Goal: Task Accomplishment & Management: Manage account settings

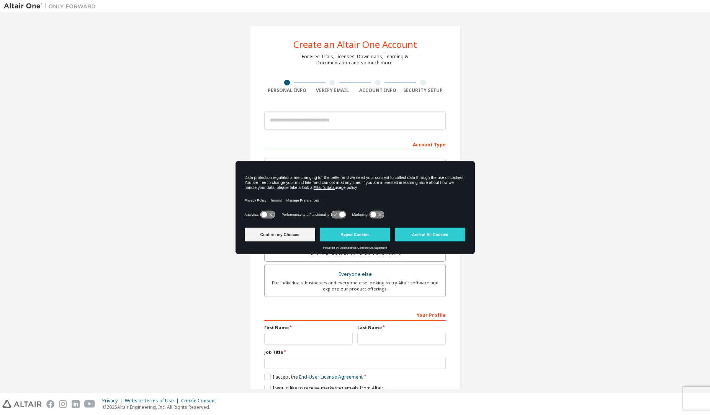
click at [599, 137] on div "Create an Altair One Account For Free Trials, Licenses, Downloads, Learning & D…" at bounding box center [355, 219] width 702 height 406
click at [429, 234] on button "Accept All Cookies" at bounding box center [430, 235] width 70 height 14
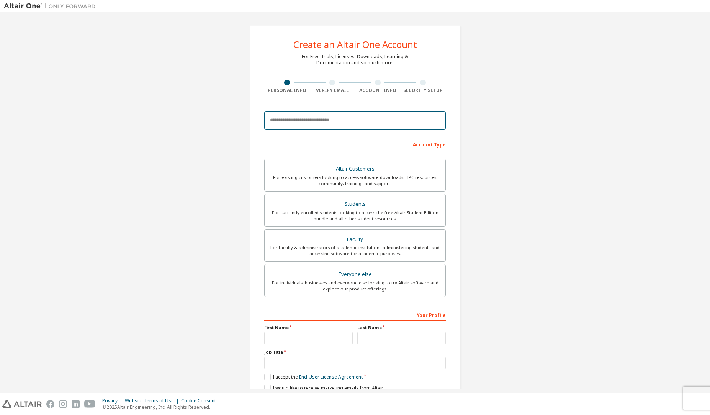
click at [401, 116] on input "email" at bounding box center [355, 120] width 182 height 18
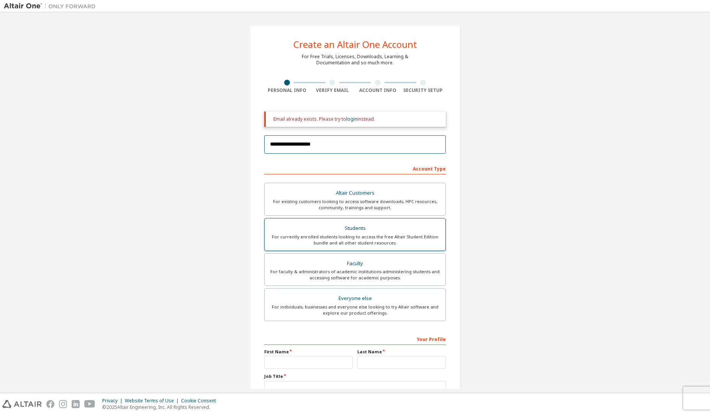
type input "**********"
click at [395, 214] on label "Altair Customers For existing customers looking to access software downloads, H…" at bounding box center [355, 199] width 182 height 33
click at [392, 236] on div "For currently enrolled students looking to access the free Altair Student Editi…" at bounding box center [355, 240] width 172 height 12
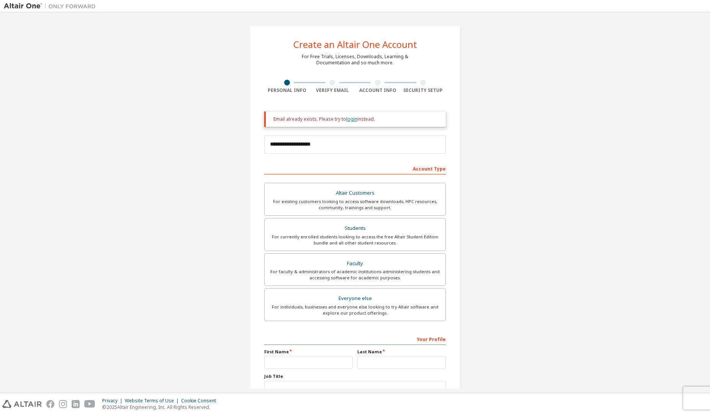
click at [353, 120] on link "login" at bounding box center [351, 119] width 11 height 7
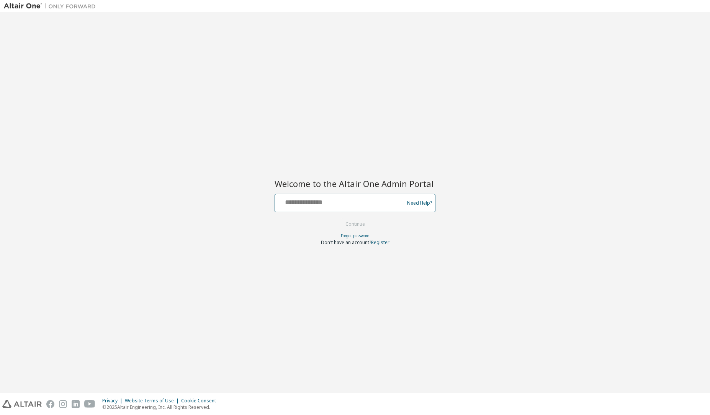
click at [334, 200] on input "text" at bounding box center [340, 201] width 125 height 11
type input "**********"
click at [357, 227] on button "Continue" at bounding box center [355, 223] width 36 height 11
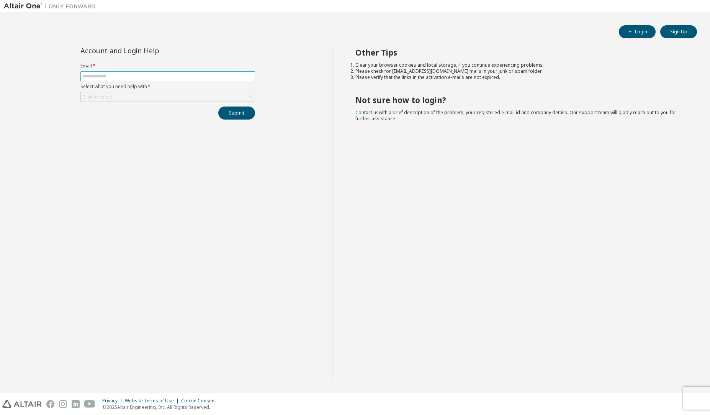
click at [195, 79] on input "text" at bounding box center [167, 76] width 171 height 6
type input "**********"
click at [142, 96] on div "Click to select" at bounding box center [168, 96] width 174 height 9
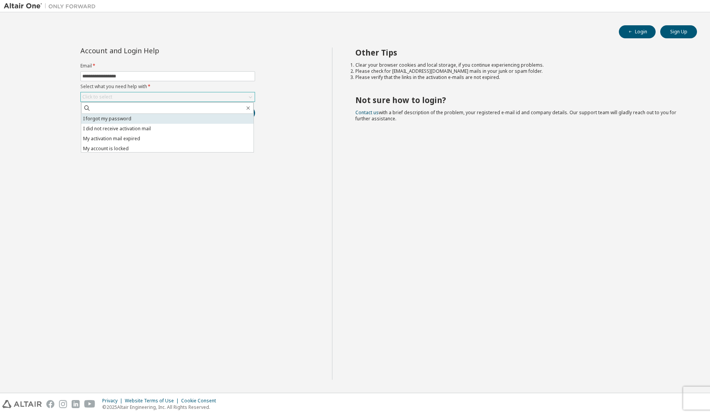
click at [138, 123] on li "I forgot my password" at bounding box center [167, 119] width 172 height 10
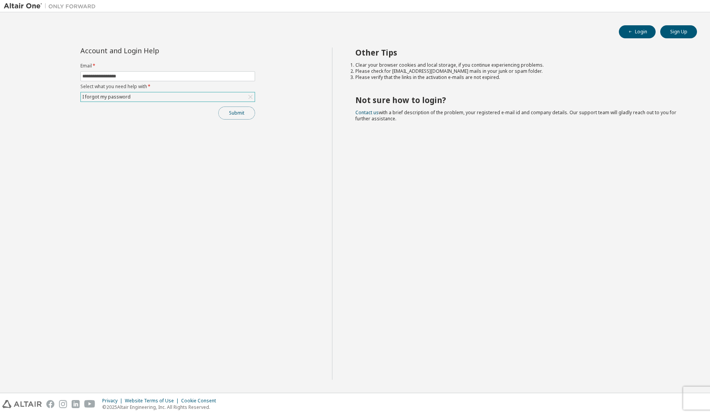
click at [228, 112] on button "Submit" at bounding box center [236, 112] width 37 height 13
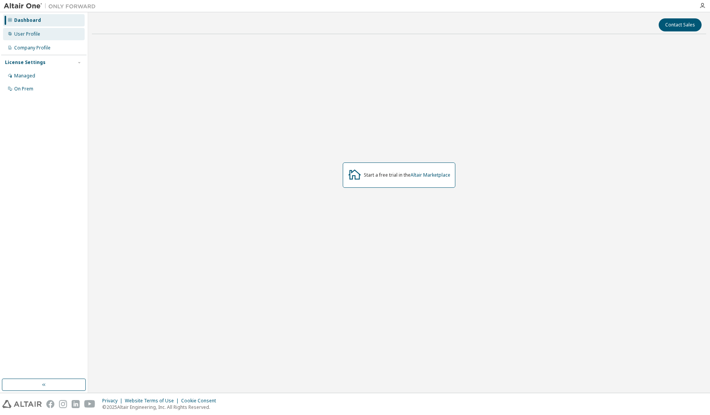
click at [53, 34] on div "User Profile" at bounding box center [44, 34] width 82 height 12
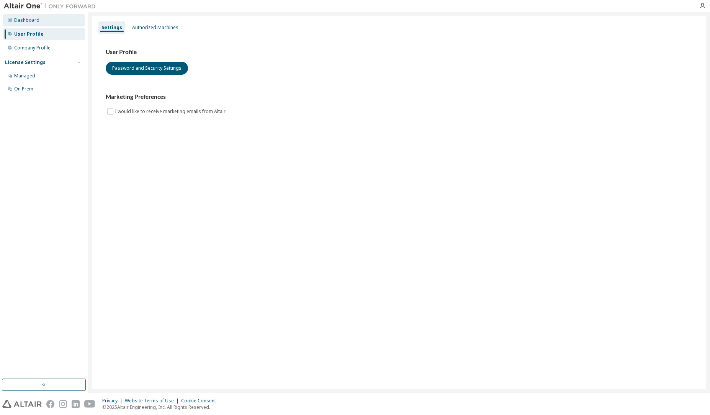
click at [48, 20] on div "Dashboard" at bounding box center [44, 20] width 82 height 12
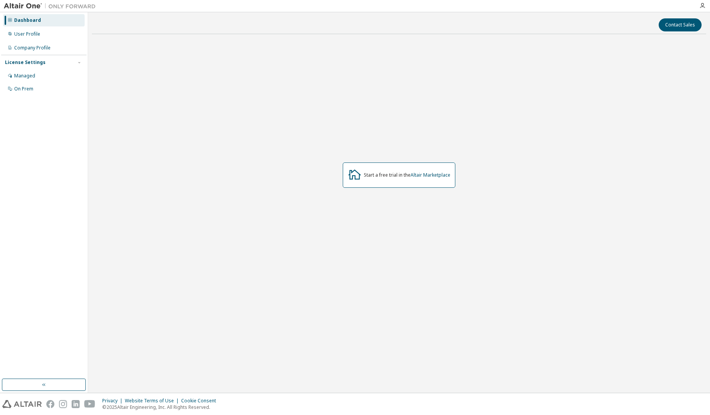
click at [374, 176] on div "Start a free trial in the Altair Marketplace" at bounding box center [407, 175] width 87 height 6
click at [44, 81] on div "Managed" at bounding box center [44, 76] width 82 height 12
